Goal: Task Accomplishment & Management: Manage account settings

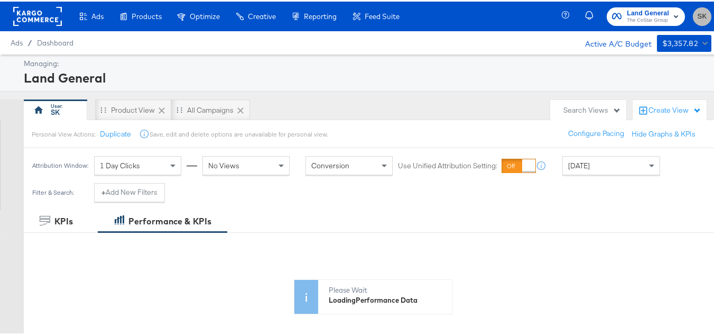
click at [698, 10] on span "SK" at bounding box center [702, 15] width 10 height 12
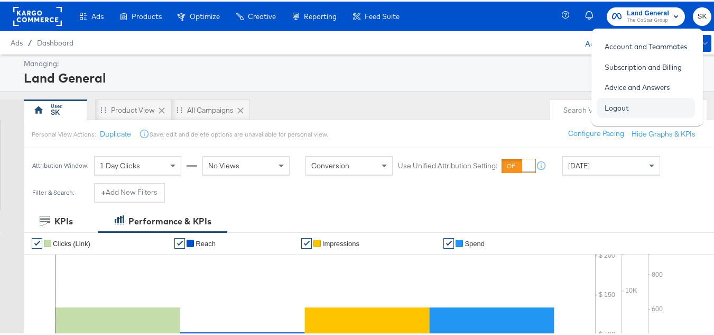
click at [620, 107] on link "Logout" at bounding box center [617, 106] width 40 height 19
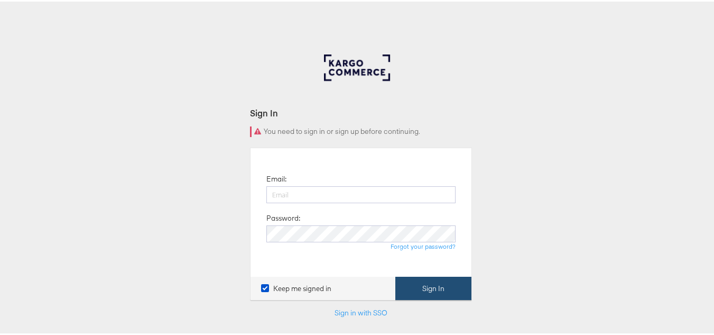
type input "[PERSON_NAME][EMAIL_ADDRESS][DOMAIN_NAME]"
click at [435, 292] on button "Sign In" at bounding box center [433, 287] width 76 height 24
